Goal: Answer question/provide support

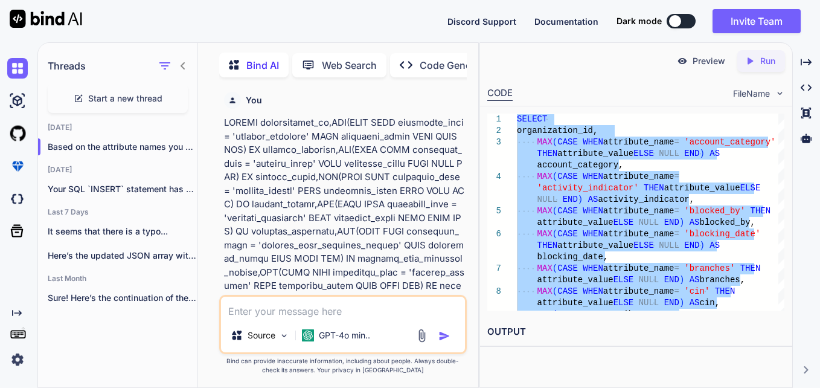
scroll to position [8874, 0]
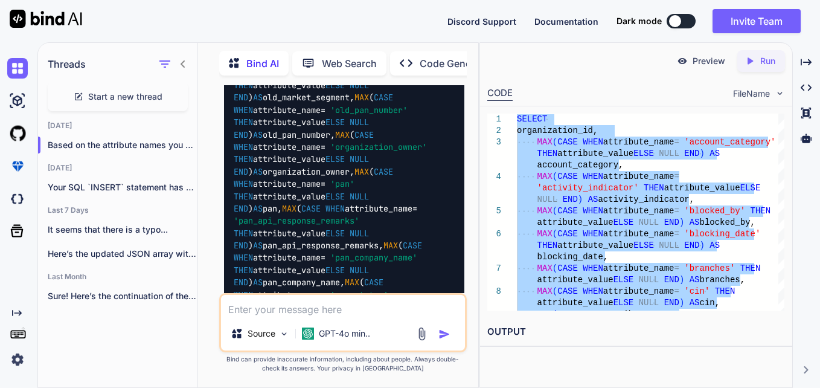
click at [327, 307] on textarea at bounding box center [343, 306] width 244 height 22
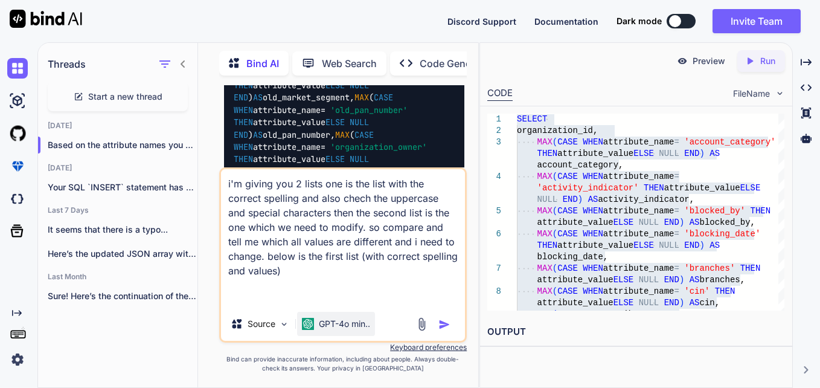
paste textarea "Organization_Id Reference_Id Organization_Owner Market_Segment GTM_Type PAN_Com…"
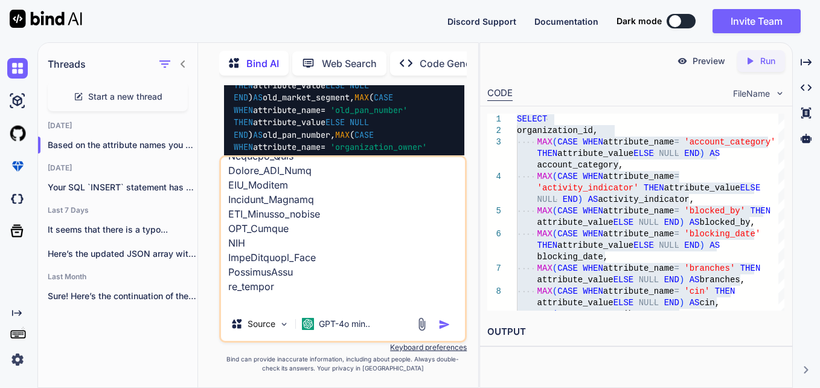
scroll to position [1870, 0]
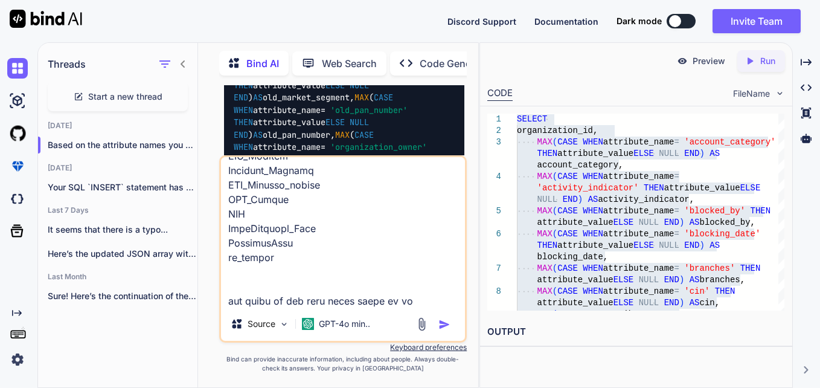
paste textarea "organization_id account_category activity_indicator blocked_by blocking_date br…"
type textarea "i'm giving you 2 lists one is the list with the correct spelling and also chech…"
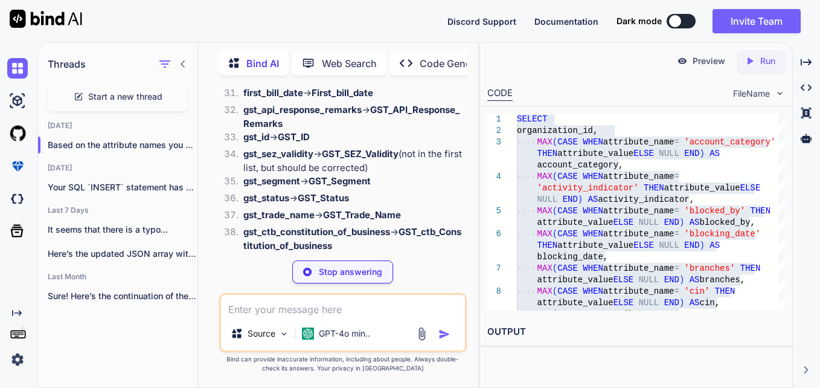
scroll to position [12675, 0]
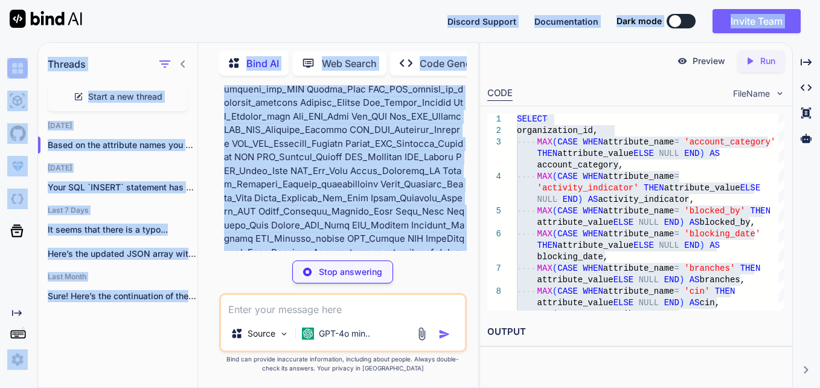
drag, startPoint x: 381, startPoint y: 112, endPoint x: 450, endPoint y: -10, distance: 139.5
click at [450, 0] on html "Discord Support Documentation Dark mode Invite Team Created with Pixso. Created…" at bounding box center [410, 194] width 820 height 388
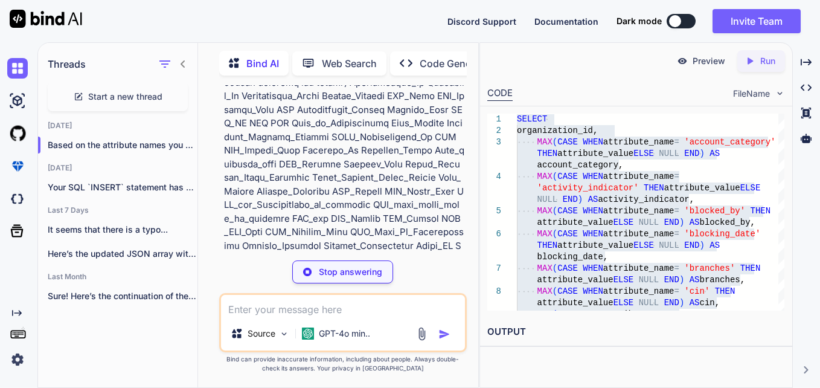
click at [604, 83] on div "CODE FileName" at bounding box center [635, 92] width 311 height 27
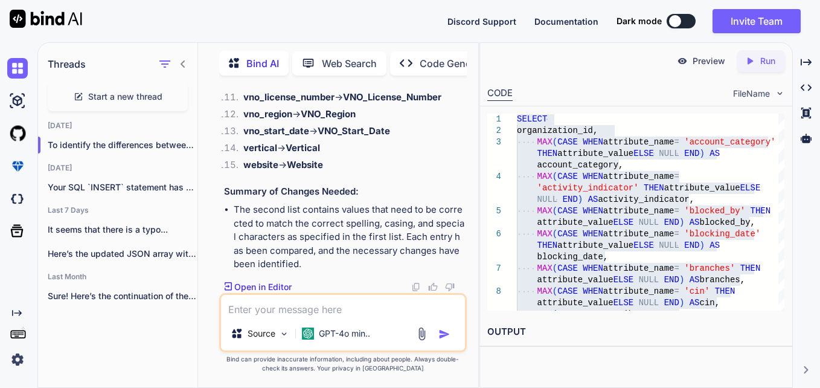
scroll to position [14724, 0]
click at [278, 283] on p "Open in Editor" at bounding box center [262, 287] width 57 height 12
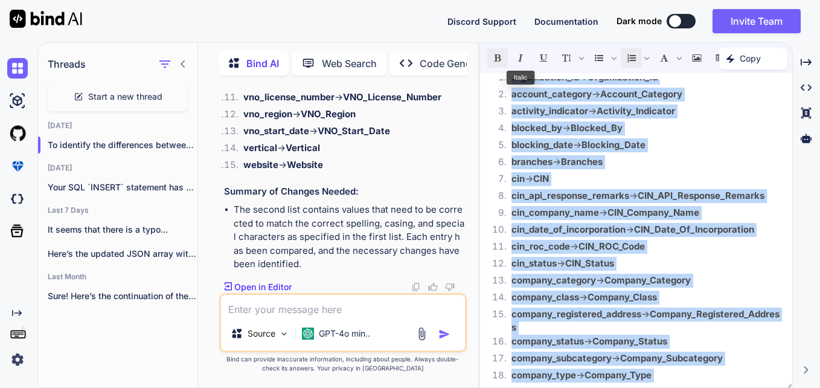
scroll to position [0, 0]
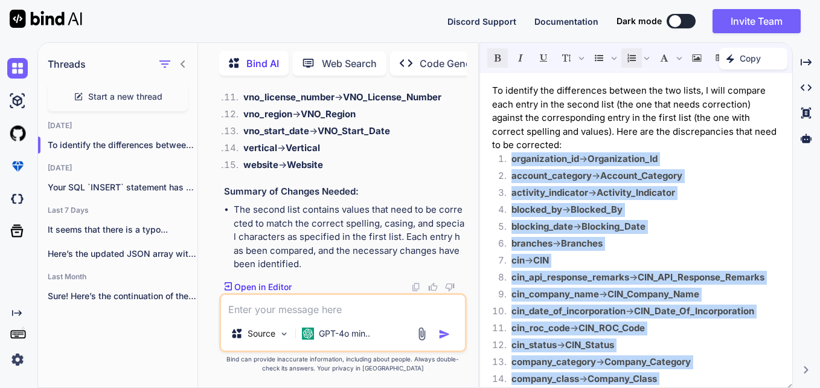
drag, startPoint x: 605, startPoint y: 282, endPoint x: 510, endPoint y: 159, distance: 155.7
copy ol "loremipsumdo_si → Ametconsecte_Ad elitsed_doeiusmo → Tempori_Utlabore etdolore_…"
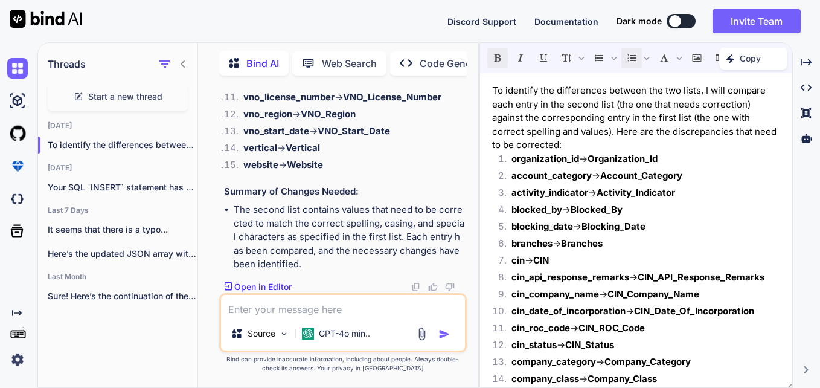
click at [332, 306] on textarea at bounding box center [343, 306] width 244 height 22
type textarea "make an sql query to rename them"
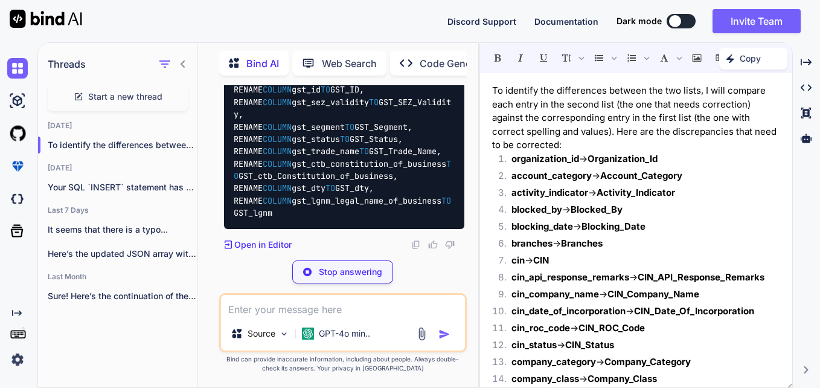
scroll to position [15847, 0]
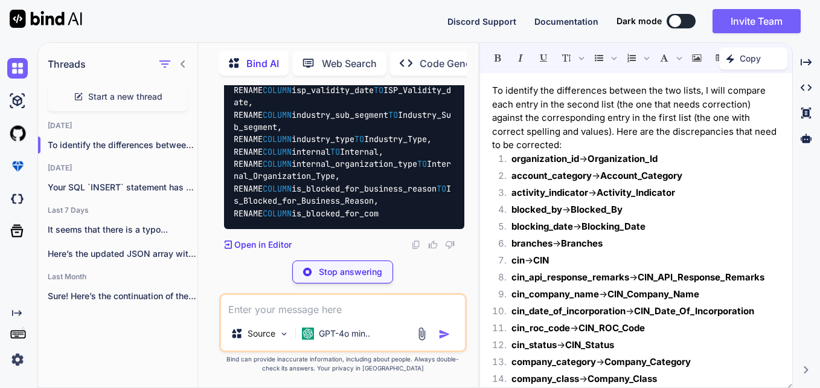
click at [327, 270] on p "Stop answering" at bounding box center [350, 272] width 63 height 12
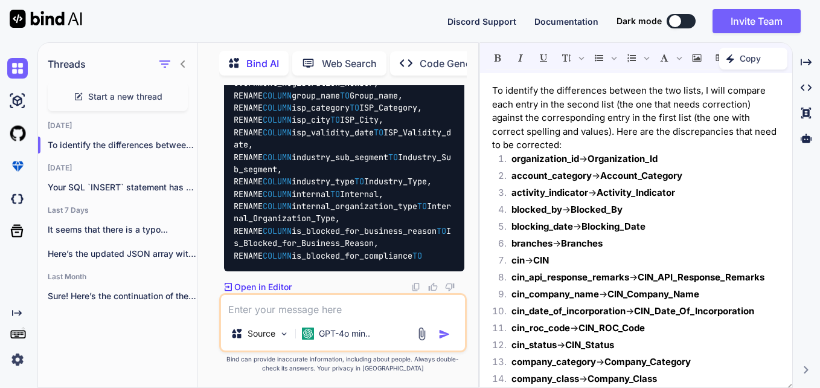
click at [321, 312] on textarea at bounding box center [343, 306] width 244 height 22
type textarea "use as in the hive sql query"
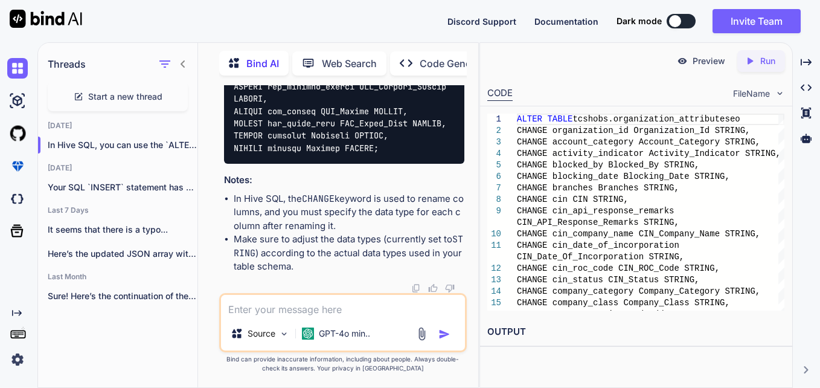
scroll to position [18467, 0]
click at [327, 308] on textarea at bounding box center [343, 306] width 244 height 22
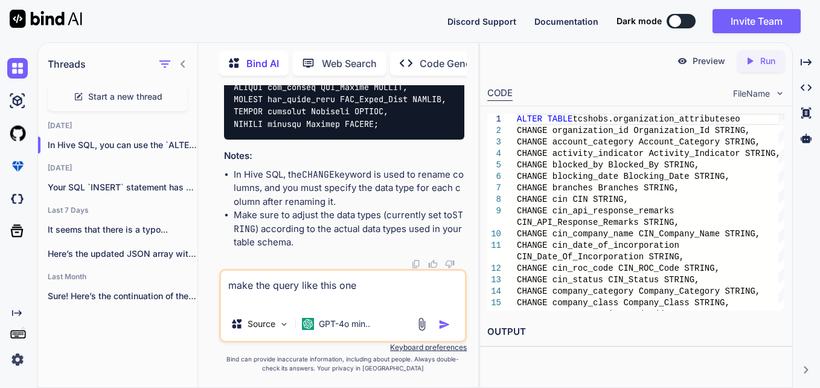
paste textarea "select organiationeo_id as related_organization_id, Organisation_Name as Parent…"
type textarea "make the query like this one select organiationeo_id as related_organization_id…"
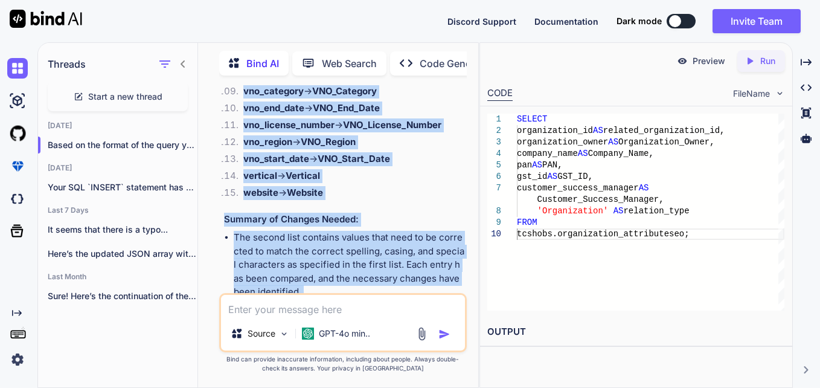
scroll to position [14719, 0]
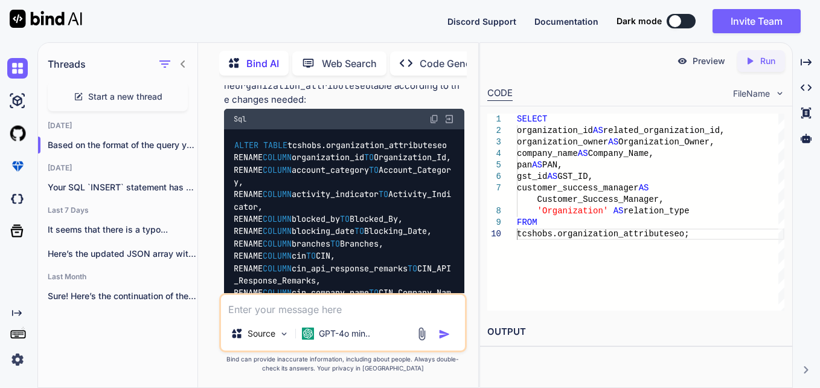
drag, startPoint x: 243, startPoint y: 220, endPoint x: 359, endPoint y: 166, distance: 127.2
copy ol "loremipsumdo_si → Ametconsecte_Ad elitsed_doeiusmo → Tempori_Utlabore etdolore_…"
click at [345, 310] on textarea at bounding box center [343, 306] width 244 height 22
paste textarea "loremipsumdo_si → Ametconsecte_Ad elitsed_doeiusmo → Tempori_Utlabore etdolore_…"
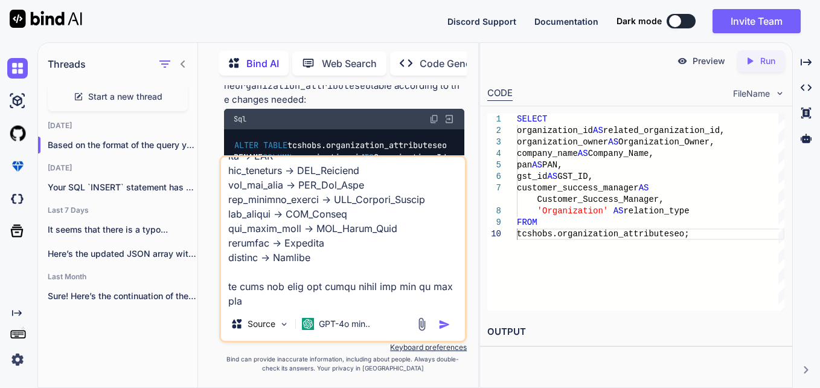
scroll to position [2160, 0]
type textarea "loremipsumdo_si → Ametconsecte_Ad elitsed_doeiusmo → Tempori_Utlabore etdolore_…"
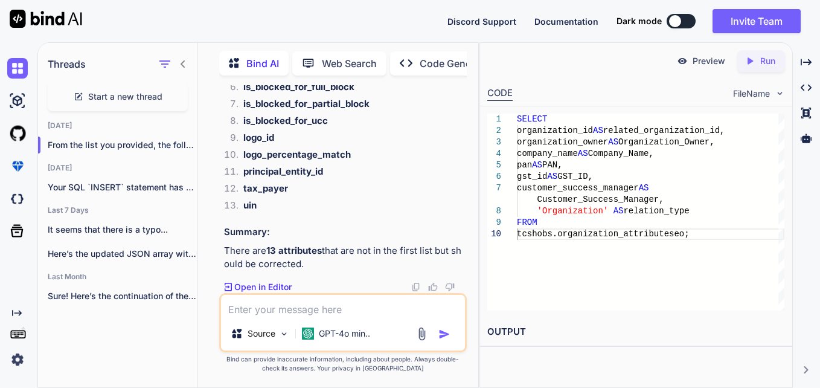
scroll to position [20670, 0]
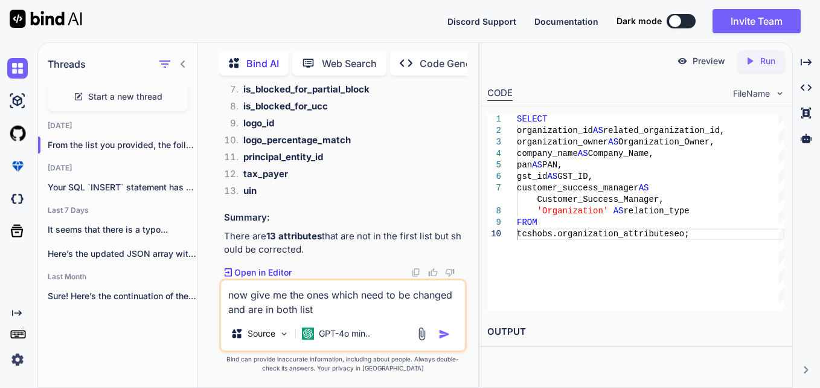
type textarea "now give me the ones which need to be changed and are in both lists"
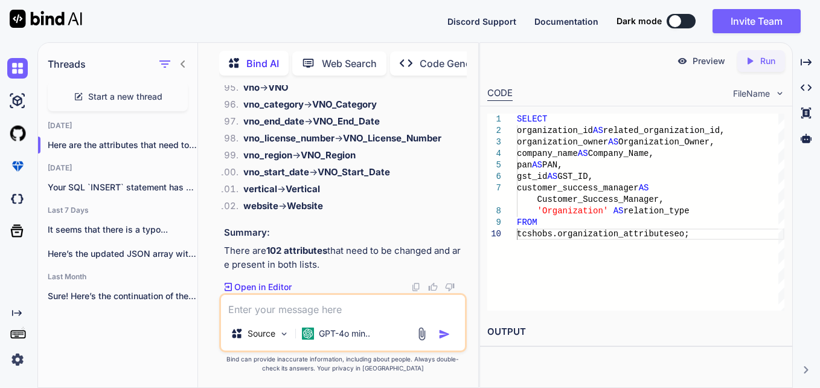
scroll to position [22793, 0]
click at [276, 286] on p "Open in Editor" at bounding box center [262, 287] width 57 height 12
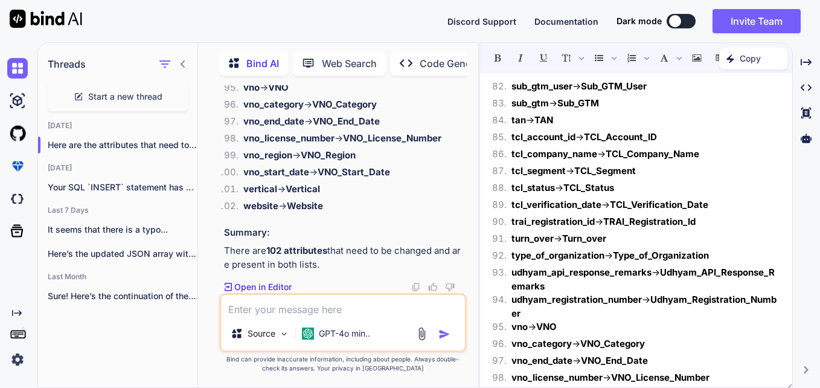
scroll to position [1644, 0]
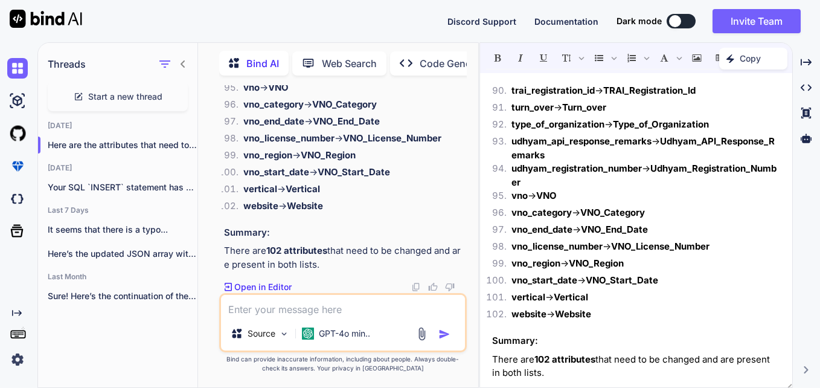
click at [748, 62] on p "Copy" at bounding box center [749, 59] width 21 height 12
click at [678, 201] on li "vno → VNO" at bounding box center [641, 197] width 278 height 17
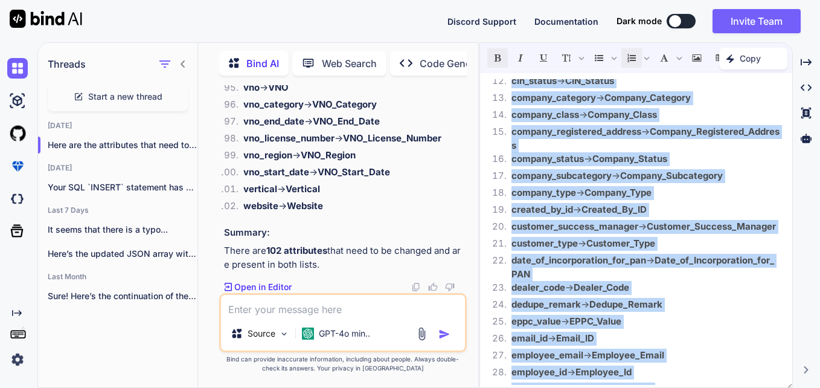
scroll to position [0, 0]
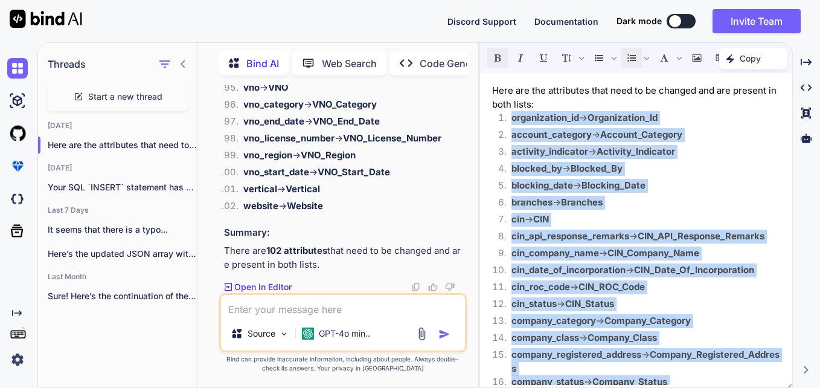
drag, startPoint x: 596, startPoint y: 316, endPoint x: 513, endPoint y: 120, distance: 213.1
copy ol "loremipsumdo_si → Ametconsecte_Ad elitsed_doeiusmo → Tempori_Utlabore etdolore_…"
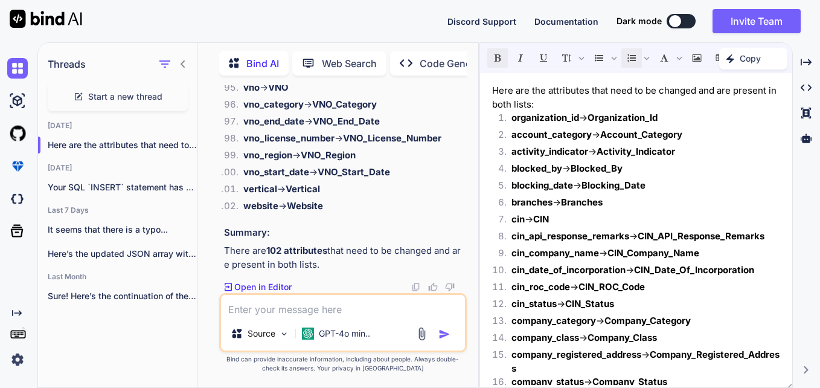
click at [390, 189] on li "vertical → Vertical" at bounding box center [349, 190] width 231 height 17
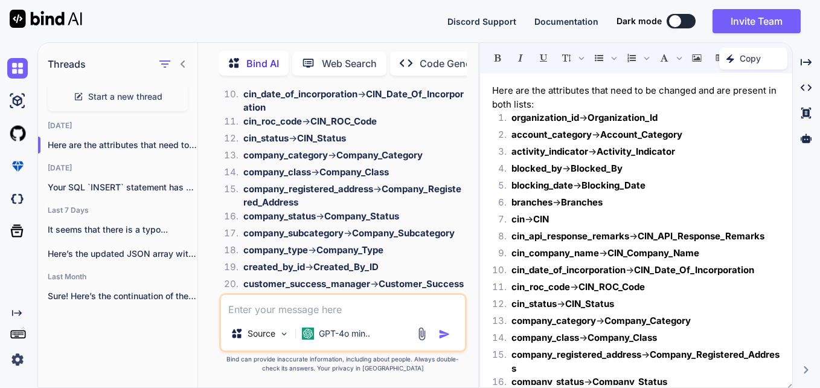
scroll to position [20601, 0]
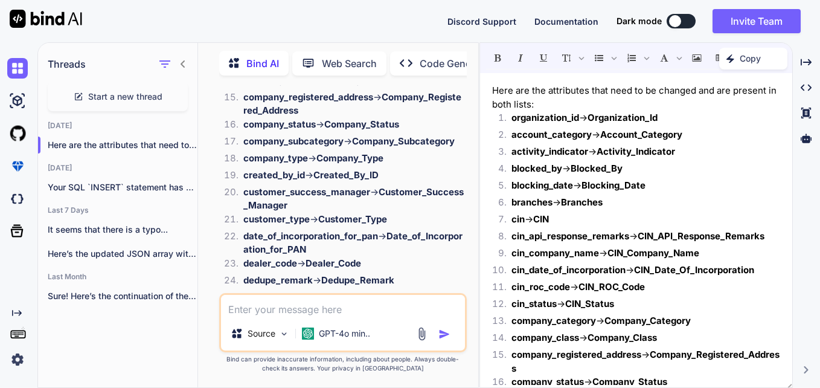
scroll to position [20694, 0]
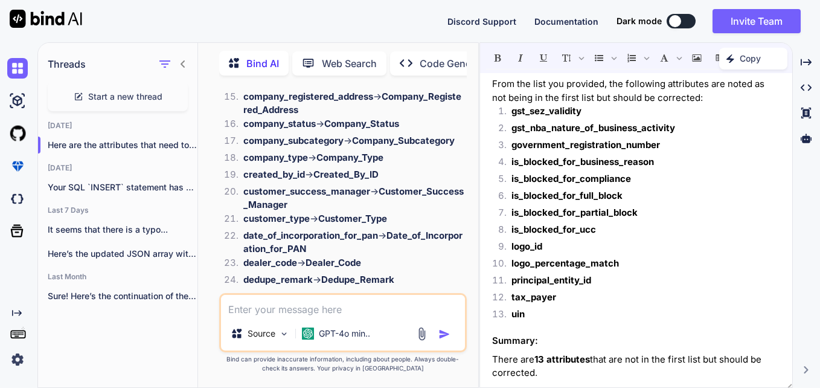
scroll to position [0, 0]
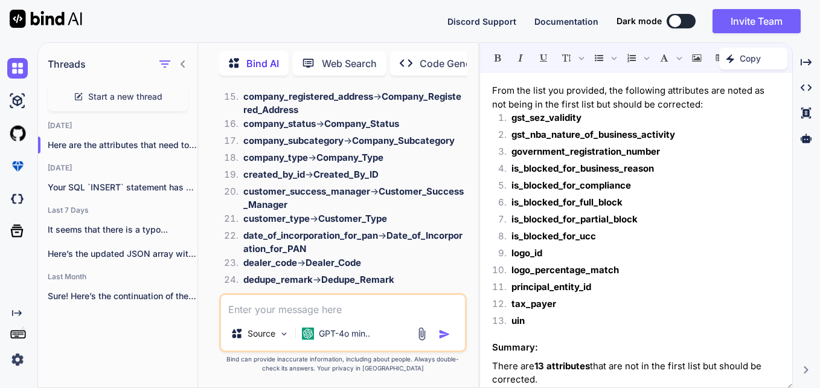
click at [332, 305] on textarea at bounding box center [343, 306] width 244 height 22
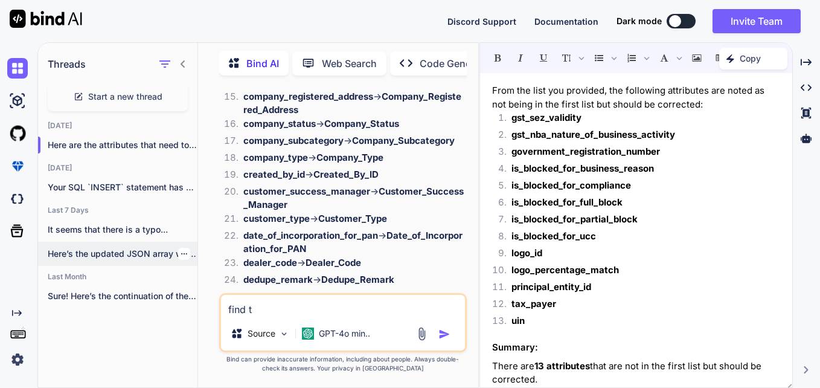
click at [128, 257] on div "Here’s the updated JSON array with the..." at bounding box center [117, 253] width 159 height 24
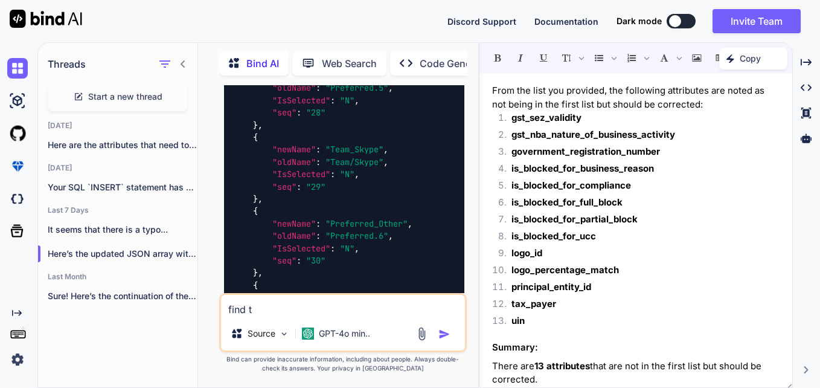
scroll to position [4343, 0]
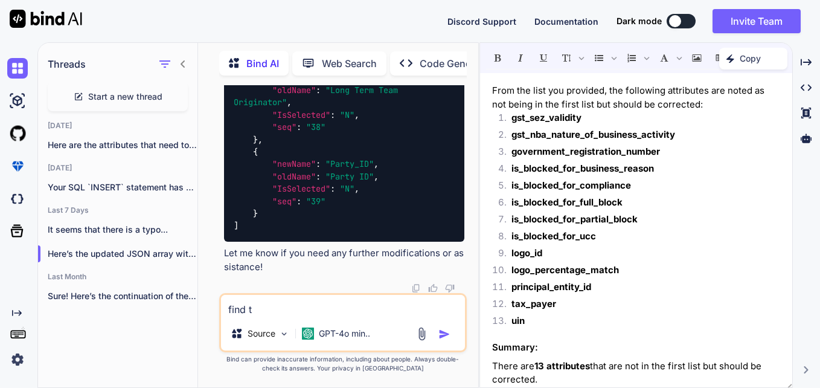
click at [111, 95] on span "Start a new thread" at bounding box center [125, 97] width 74 height 12
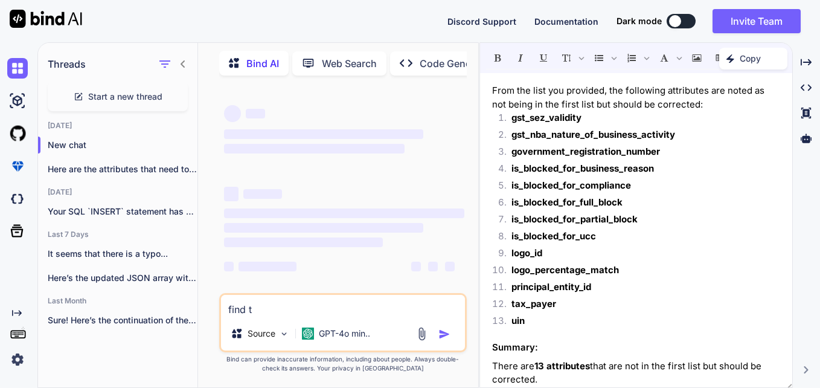
click at [273, 307] on textarea "find t" at bounding box center [343, 306] width 244 height 22
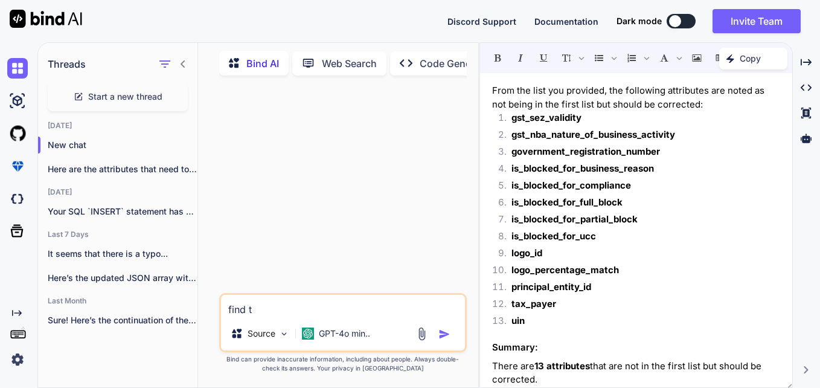
click at [273, 307] on textarea "find t" at bounding box center [343, 306] width 244 height 22
paste textarea "[ { "name": "InsertedDate", "expr": "current_timestamp() - interval '2' hour - …"
type textarea "[ { "name": "InsertedDate", "expr": "current_timestamp() - interval '2' hour - …"
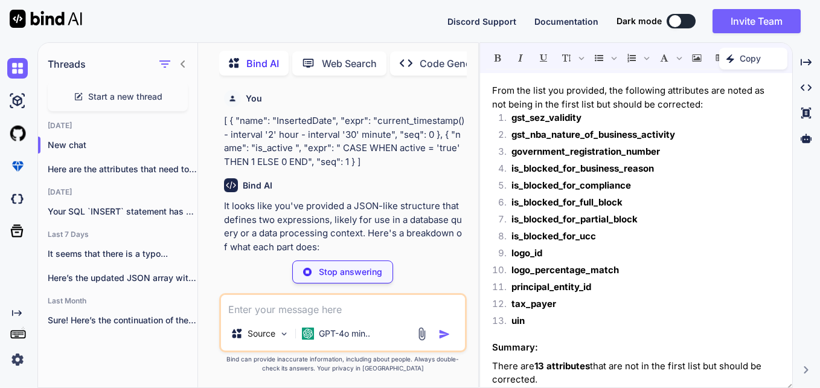
click at [368, 307] on textarea at bounding box center [343, 306] width 244 height 22
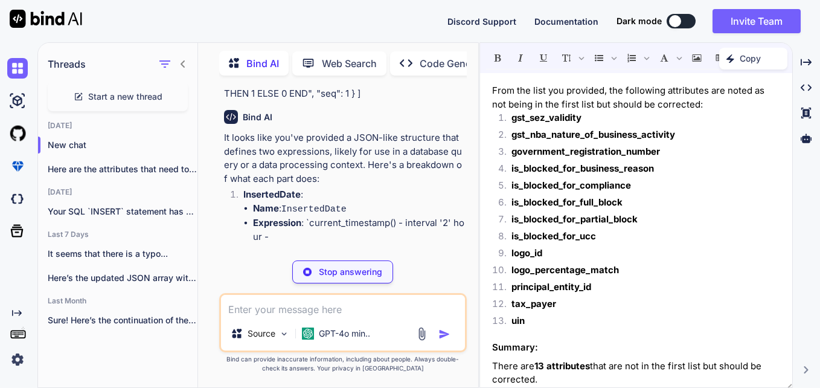
scroll to position [81, 0]
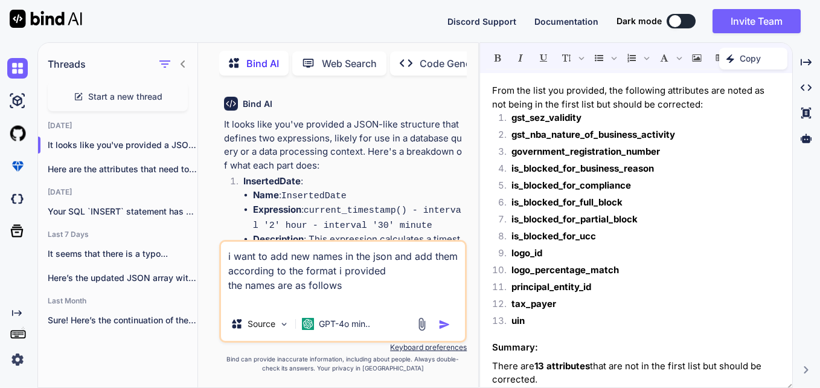
paste textarea "Company_ARC_Amount Company_CEO Company_CFO Company_Cheque_Bounce_Signal Company…"
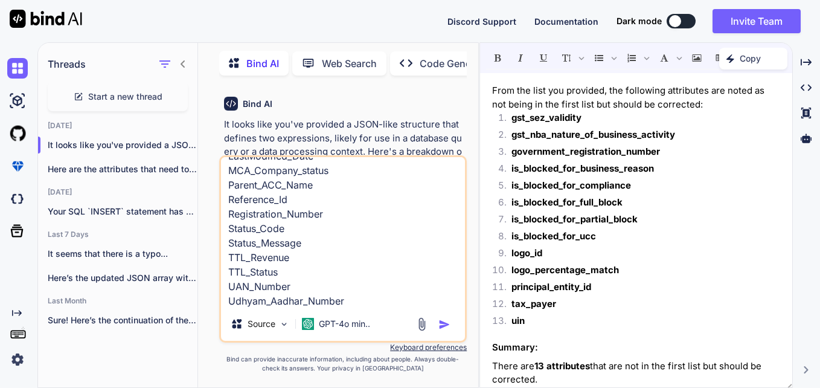
type textarea "i want to add new names in the json and add them according to the format i prov…"
click at [443, 325] on img "button" at bounding box center [444, 324] width 12 height 12
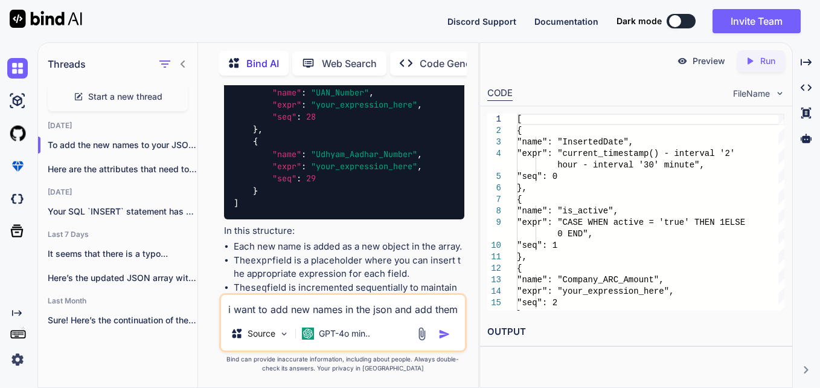
scroll to position [2720, 0]
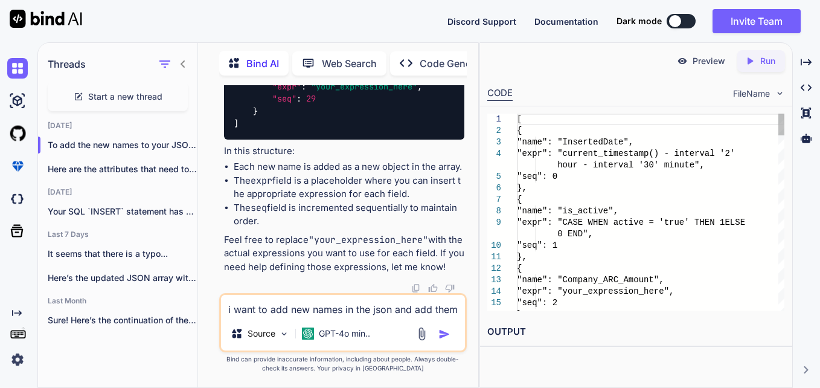
type textarea "[ { "name": "InsertedDate", "expr": "current_timestamp() - interval '2' hour - …"
